Goal: Find specific page/section: Find specific page/section

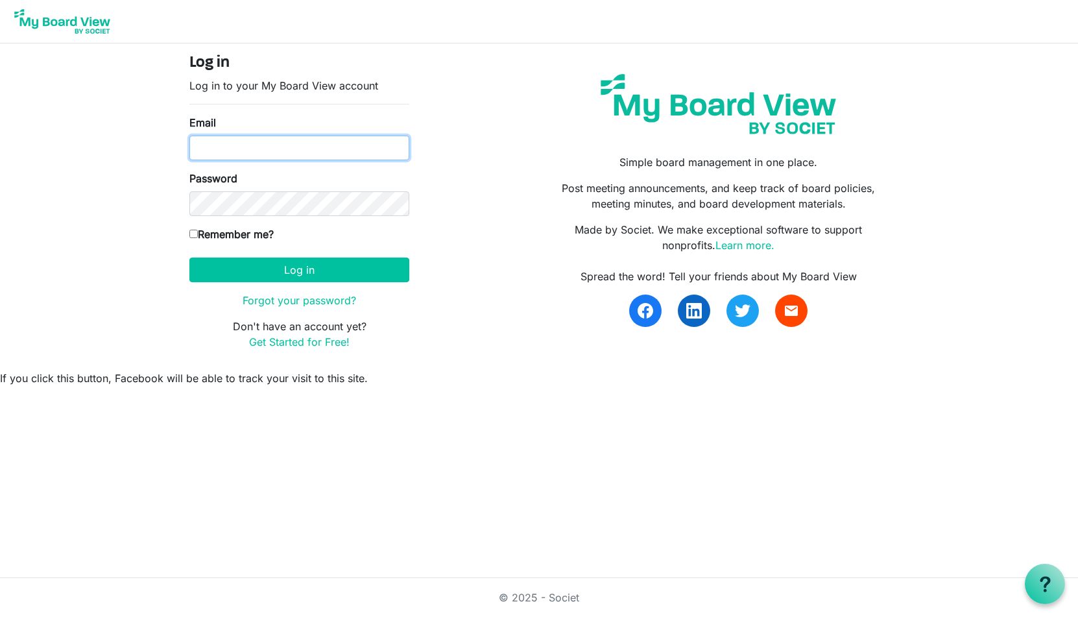
click at [231, 152] on input "Email" at bounding box center [299, 148] width 220 height 25
type input "thornleydj@aol.com"
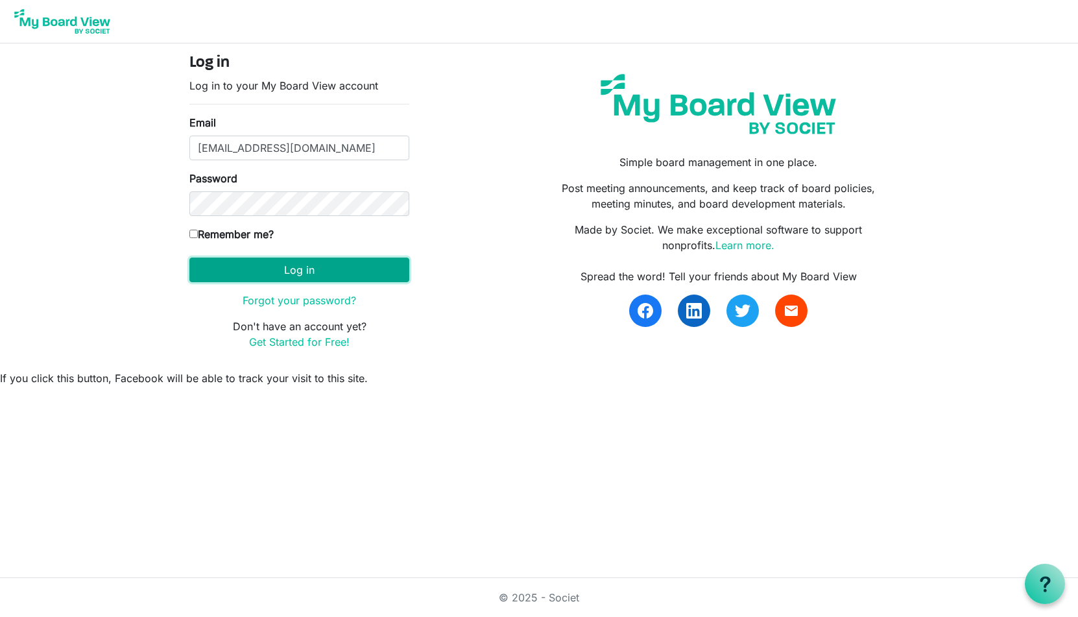
click at [302, 268] on button "Log in" at bounding box center [299, 269] width 220 height 25
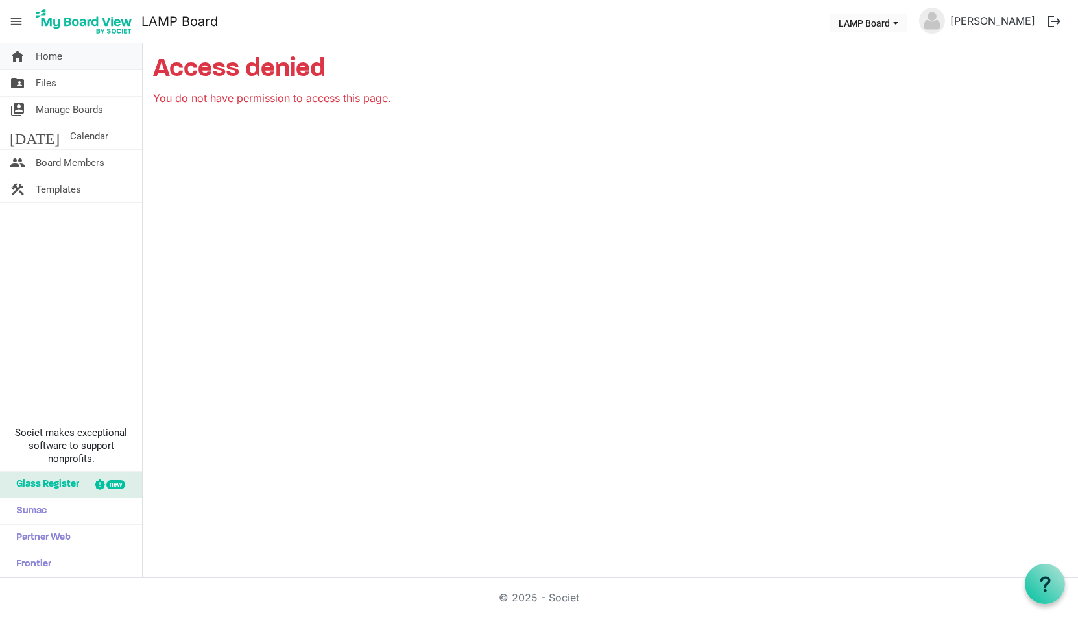
click at [47, 54] on span "Home" at bounding box center [49, 56] width 27 height 26
drag, startPoint x: 51, startPoint y: 54, endPoint x: 333, endPoint y: 327, distance: 393.0
click at [51, 54] on span "Home" at bounding box center [49, 56] width 27 height 26
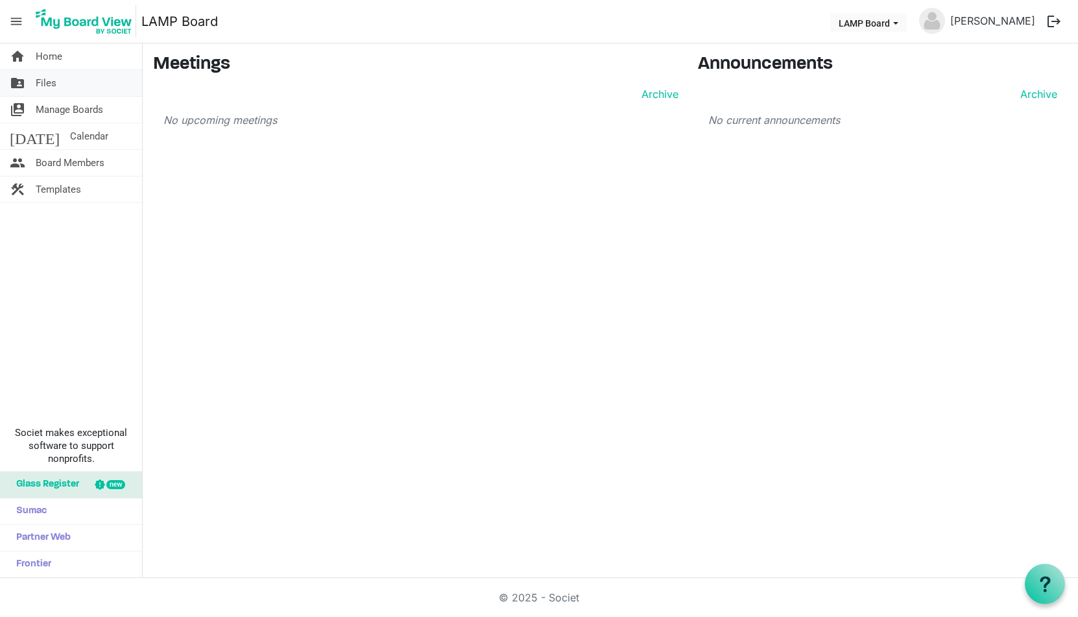
click at [44, 79] on span "Files" at bounding box center [46, 83] width 21 height 26
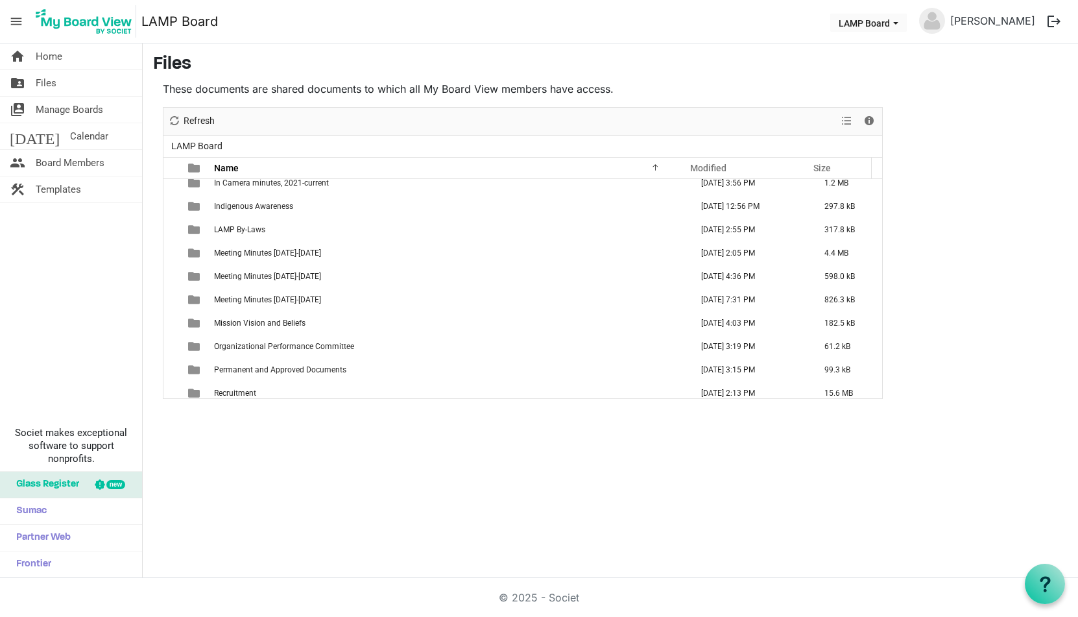
scroll to position [453, 0]
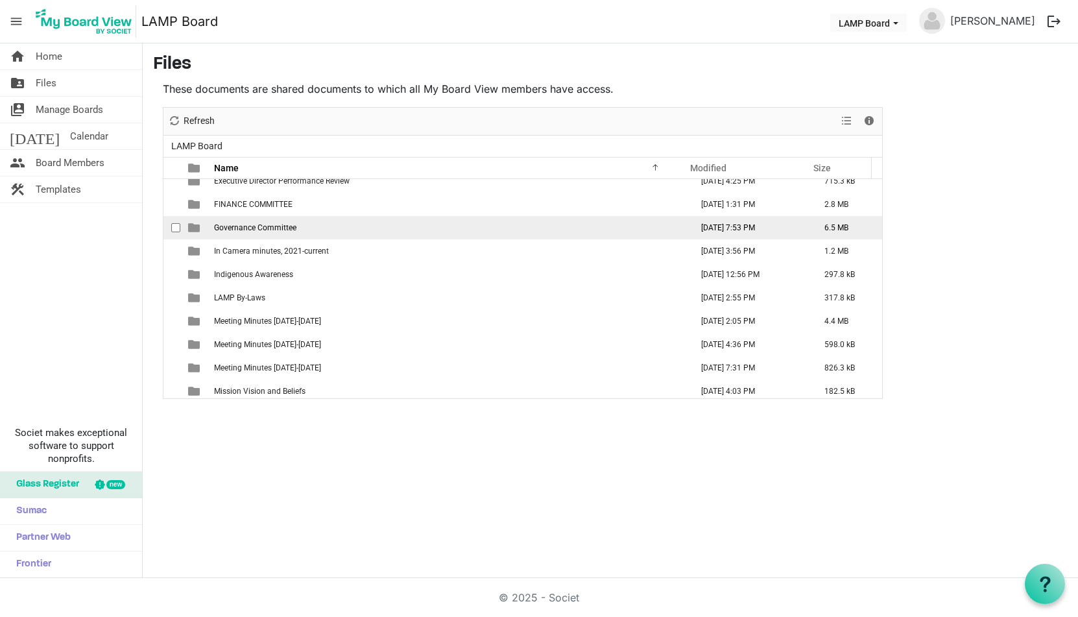
click at [257, 226] on span "Governance Committee" at bounding box center [255, 227] width 82 height 9
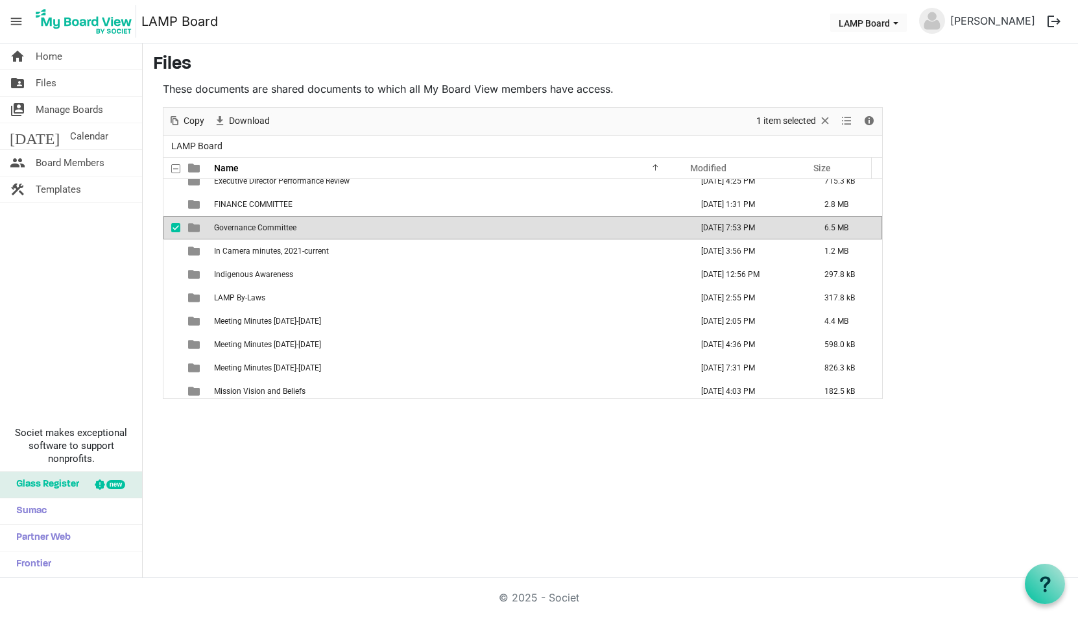
click at [257, 226] on span "Governance Committee" at bounding box center [255, 227] width 82 height 9
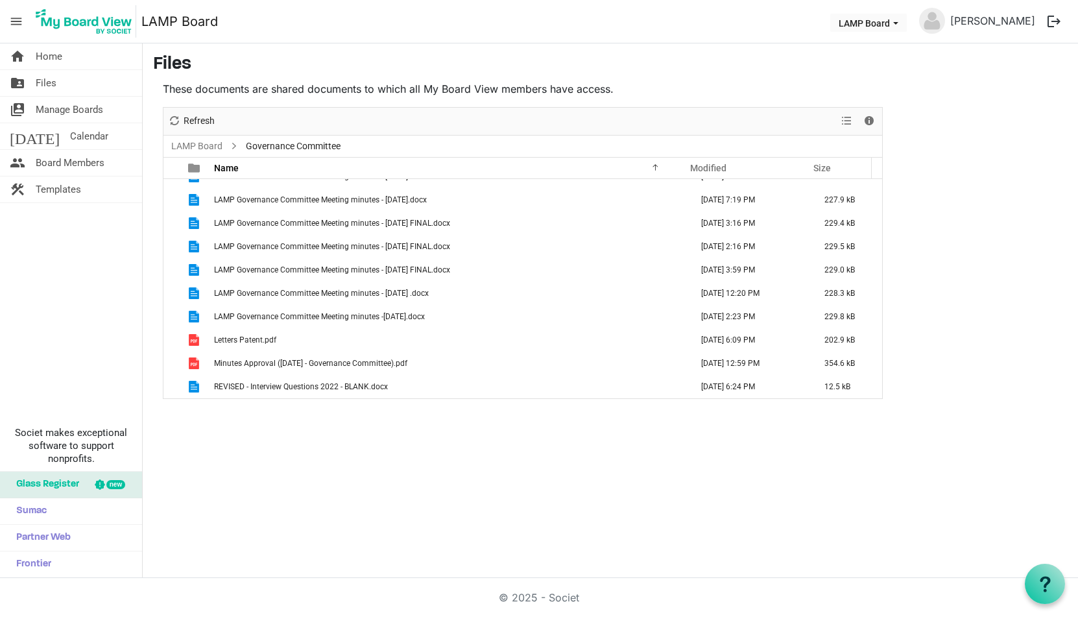
scroll to position [0, 0]
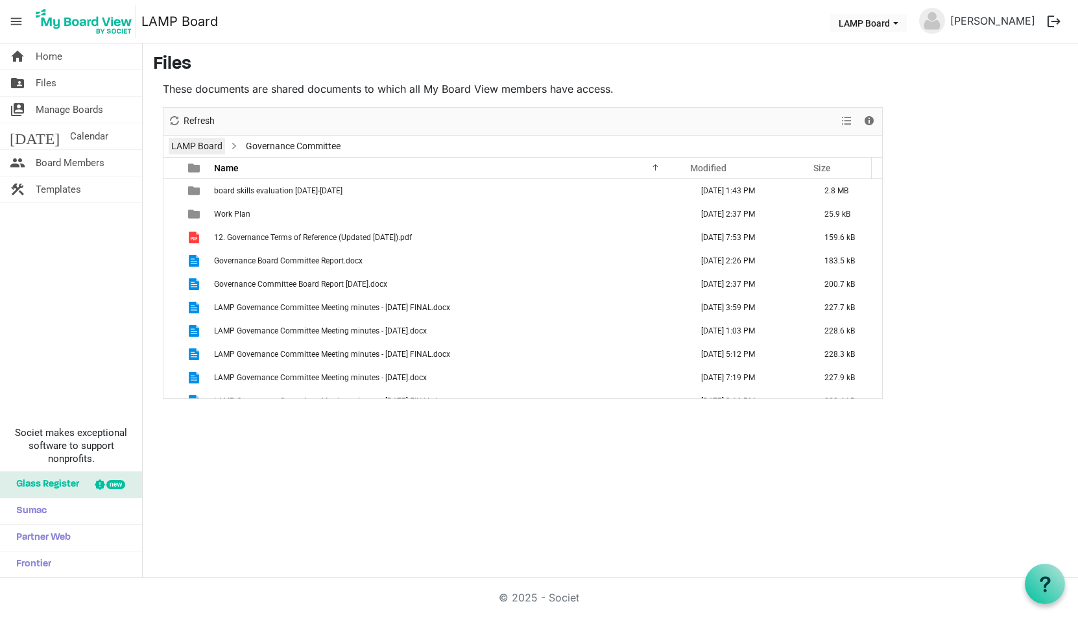
click at [204, 144] on link "LAMP Board" at bounding box center [197, 146] width 56 height 16
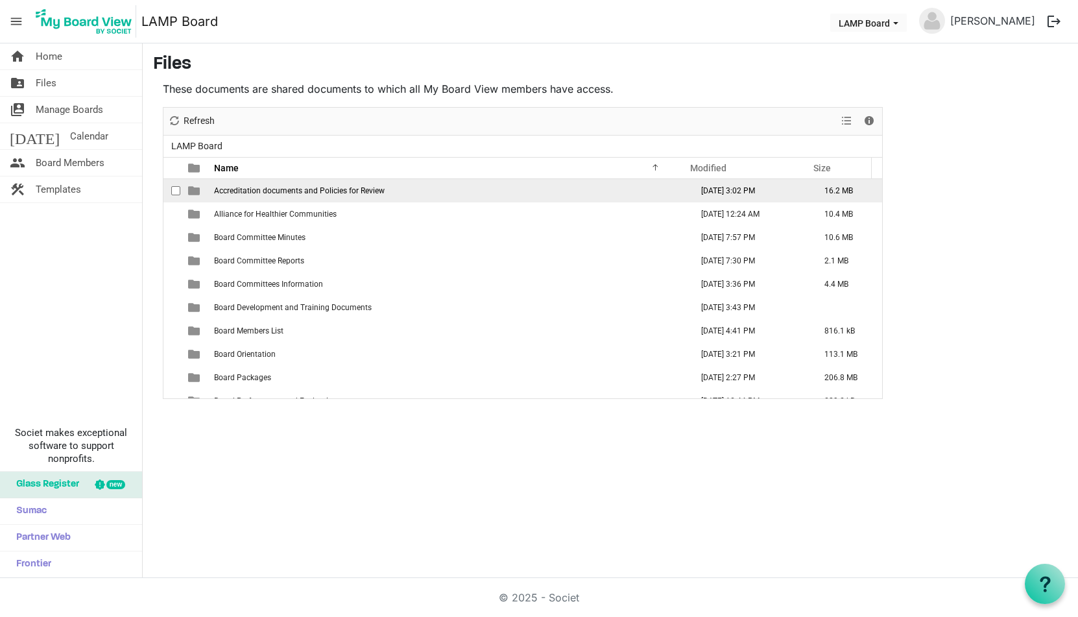
click at [227, 188] on span "Accreditation documents and Policies for Review" at bounding box center [299, 190] width 171 height 9
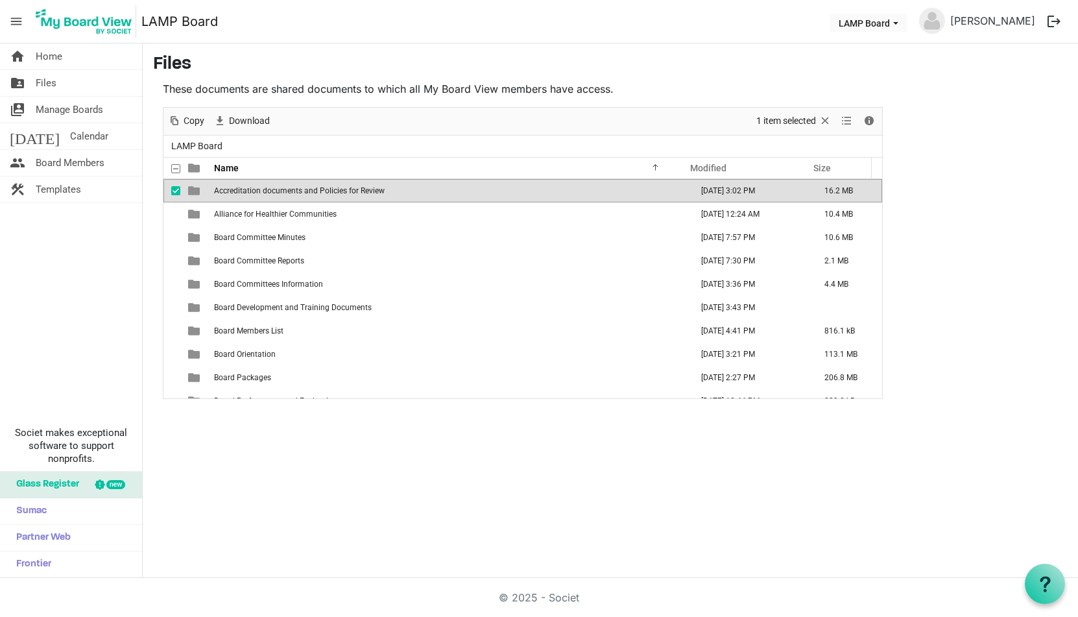
click at [227, 188] on span "Accreditation documents and Policies for Review" at bounding box center [299, 190] width 171 height 9
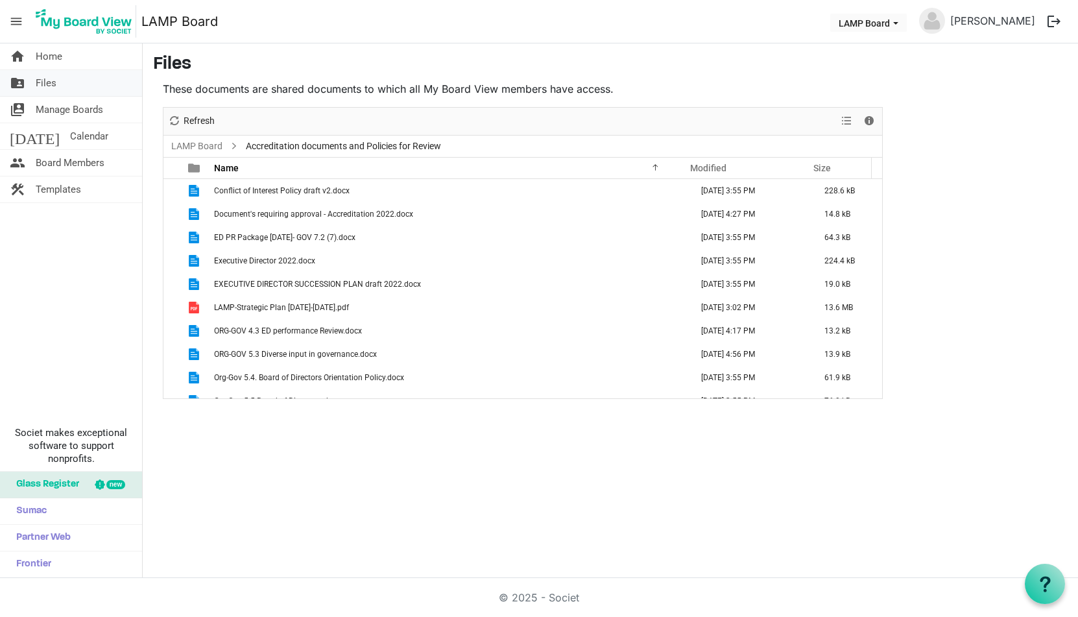
click at [46, 79] on span "Files" at bounding box center [46, 83] width 21 height 26
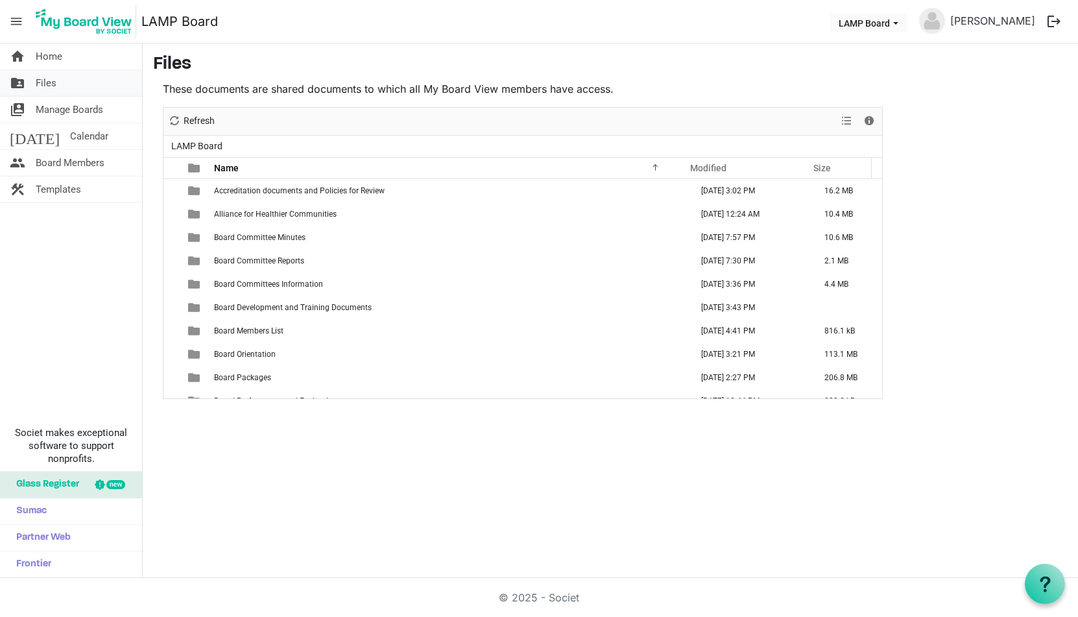
click at [49, 78] on span "Files" at bounding box center [46, 83] width 21 height 26
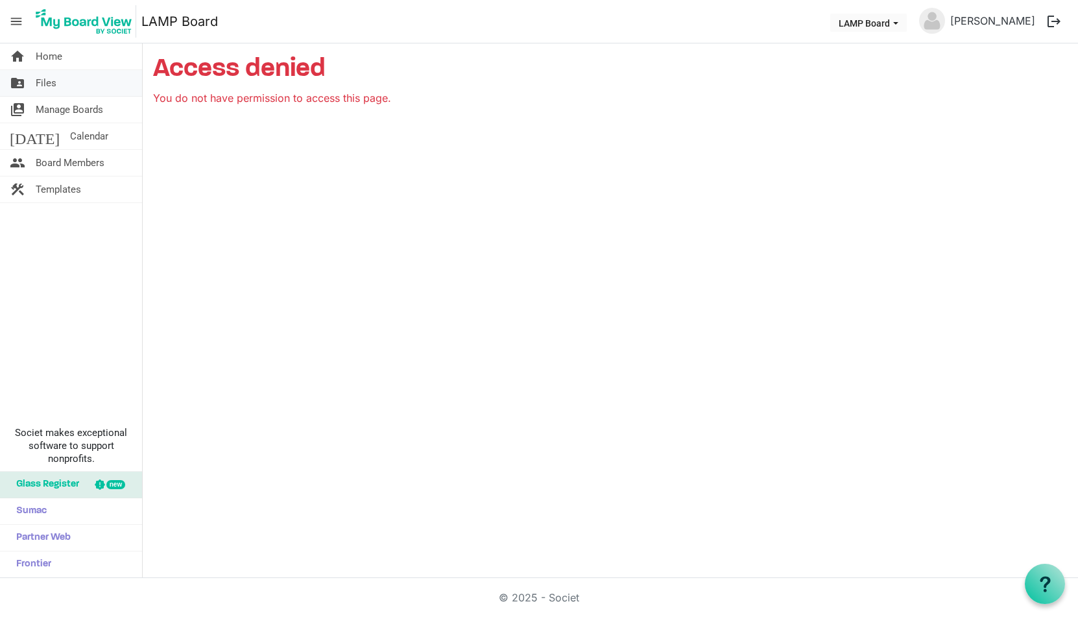
click at [47, 83] on span "Files" at bounding box center [46, 83] width 21 height 26
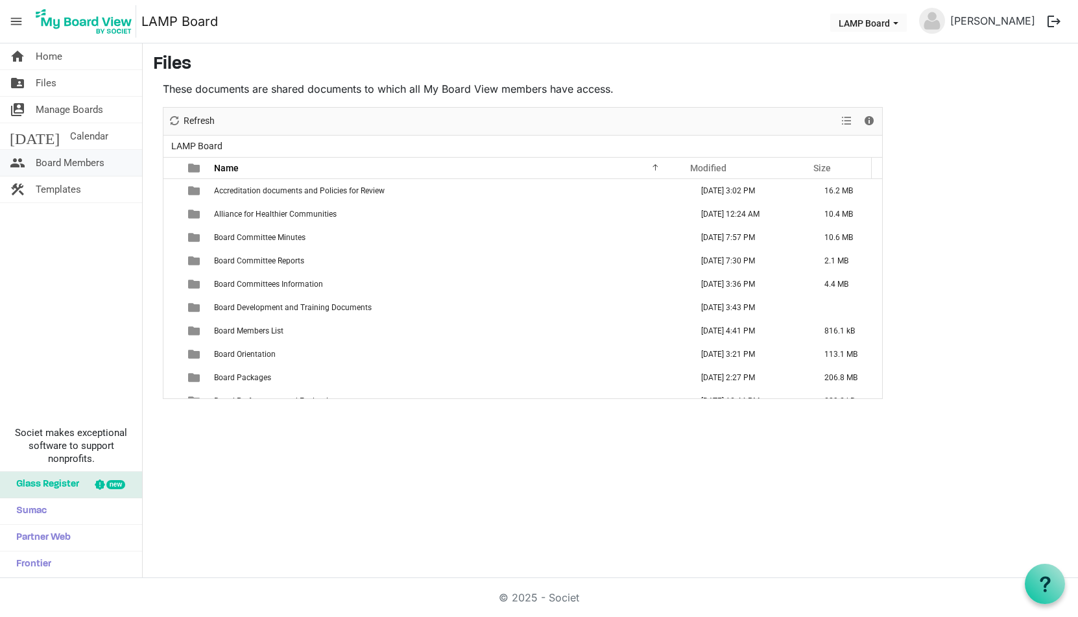
click at [65, 162] on span "Board Members" at bounding box center [70, 163] width 69 height 26
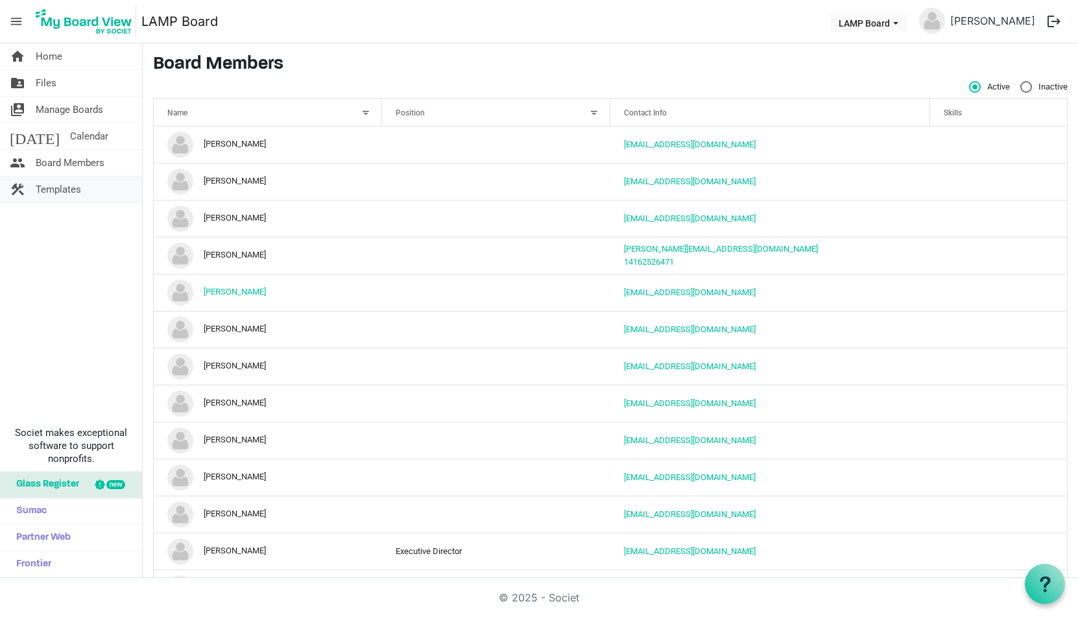
click at [67, 185] on span "Templates" at bounding box center [58, 189] width 45 height 26
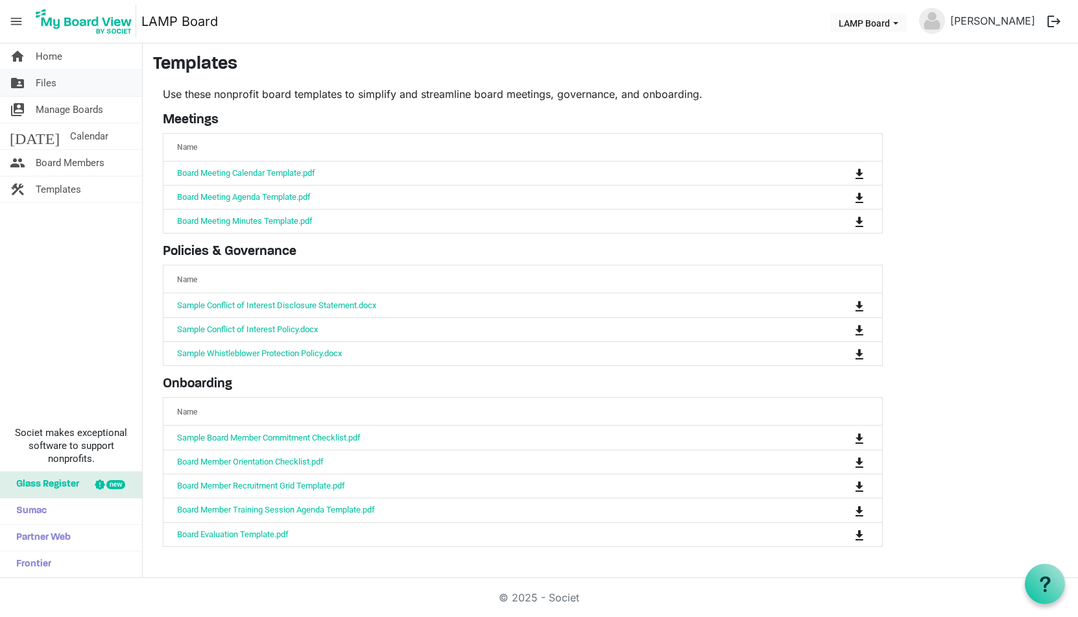
click at [48, 84] on span "Files" at bounding box center [46, 83] width 21 height 26
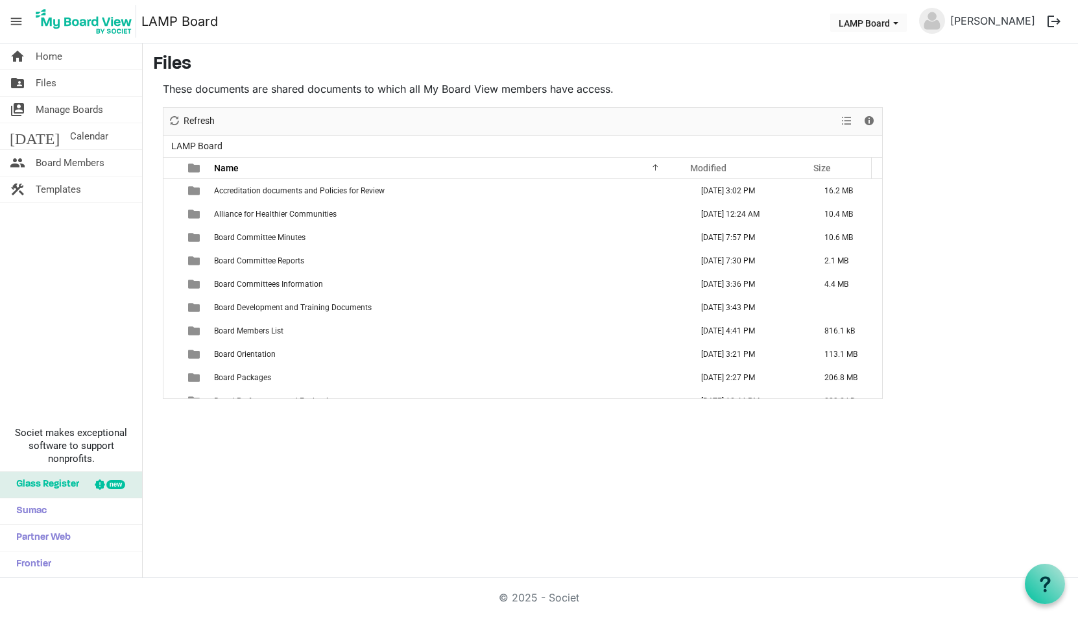
scroll to position [575, 0]
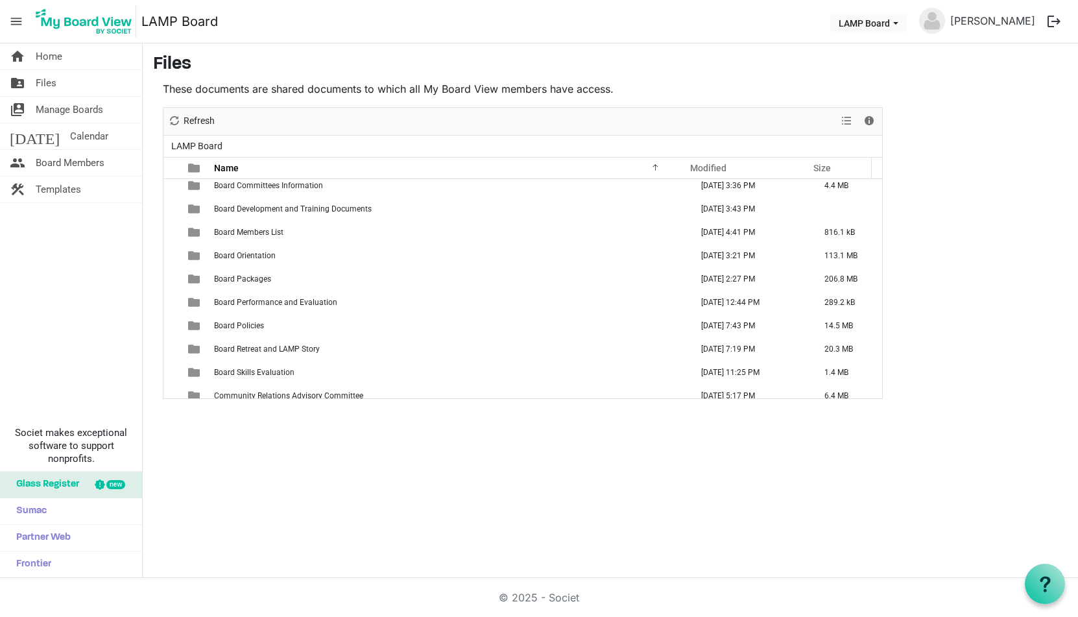
drag, startPoint x: 873, startPoint y: 180, endPoint x: 873, endPoint y: 156, distance: 24.0
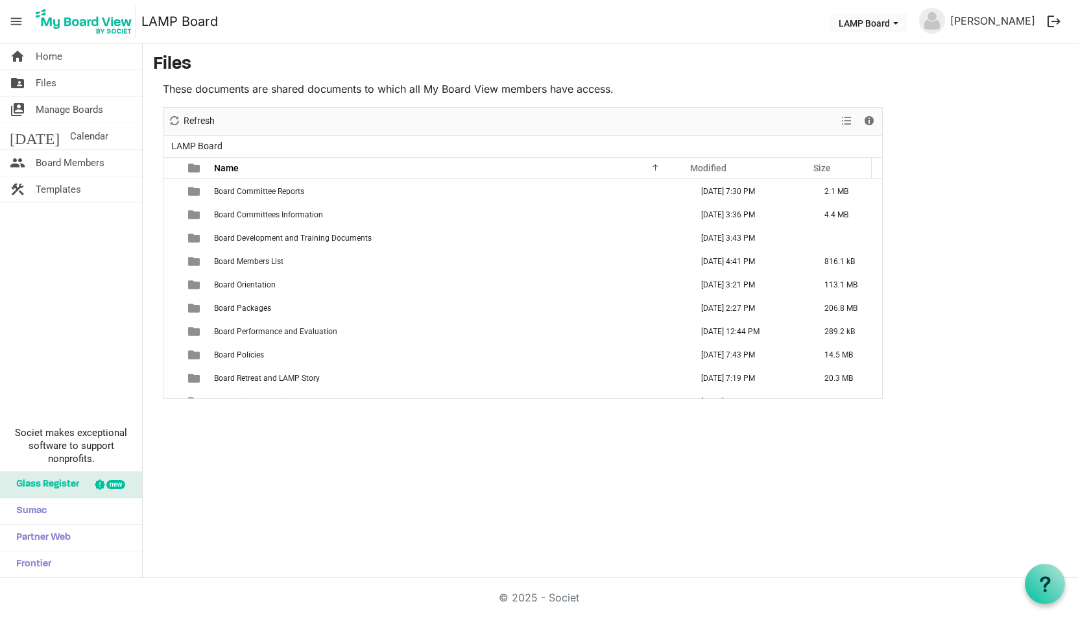
scroll to position [0, 0]
